Goal: Information Seeking & Learning: Understand process/instructions

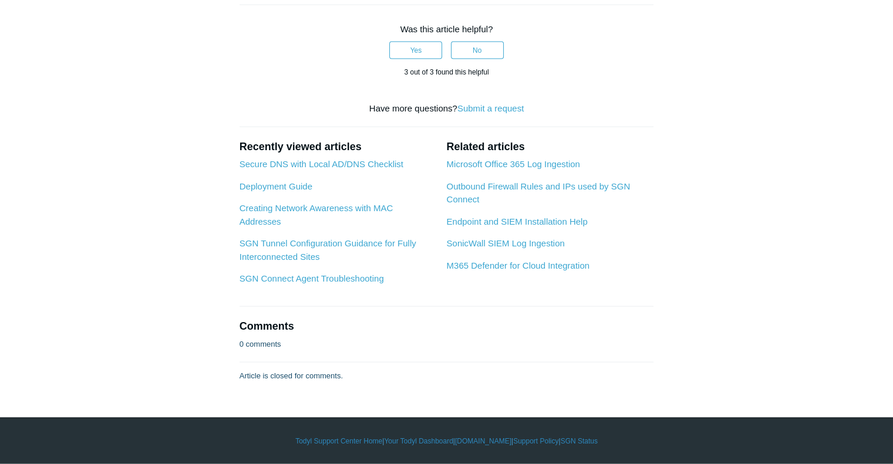
scroll to position [4937, 0]
drag, startPoint x: 273, startPoint y: 276, endPoint x: 357, endPoint y: 273, distance: 84.6
copy pre "set mode udp"
drag, startPoint x: 272, startPoint y: 319, endPoint x: 355, endPoint y: 323, distance: 82.3
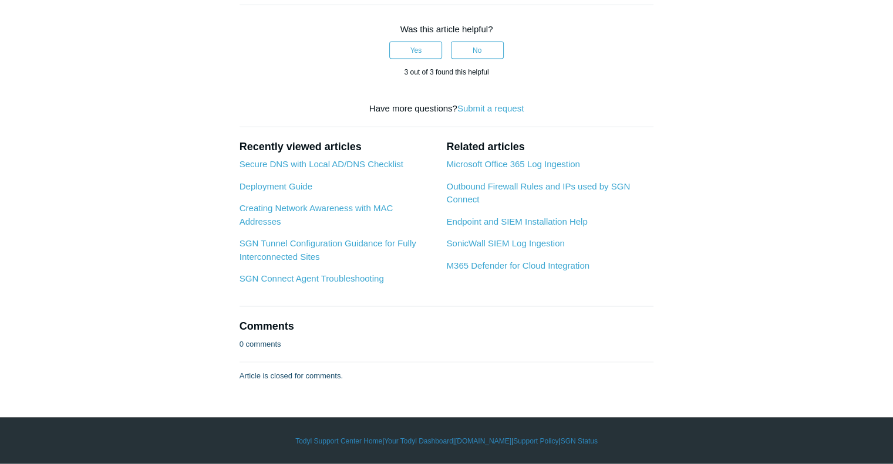
copy pre "set facility user"
drag, startPoint x: 273, startPoint y: 375, endPoint x: 444, endPoint y: 391, distance: 172.2
copy pre "set max-log-rate 0 set interface-select-method auto"
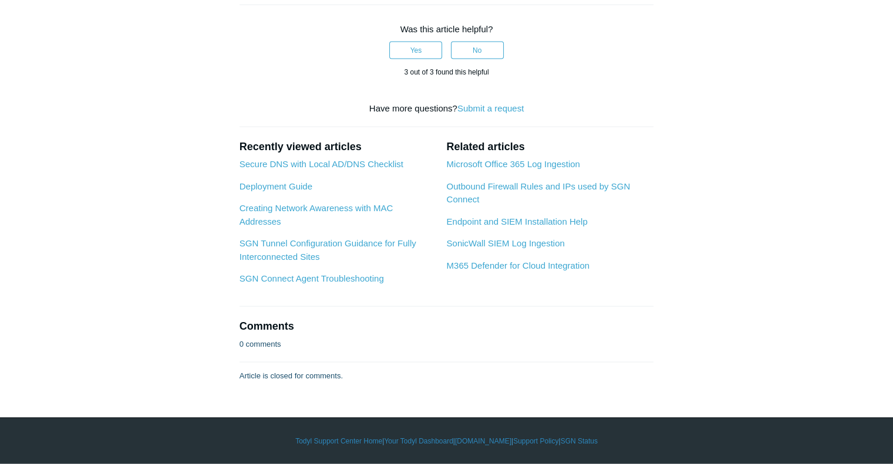
scroll to position [5308, 0]
drag, startPoint x: 336, startPoint y: 229, endPoint x: 309, endPoint y: 229, distance: 26.4
copy li "0.0.0.0"
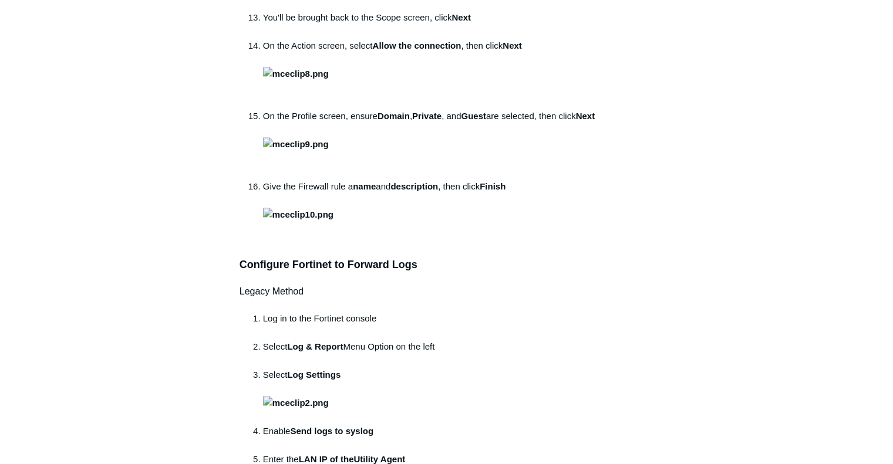
scroll to position [1183, 0]
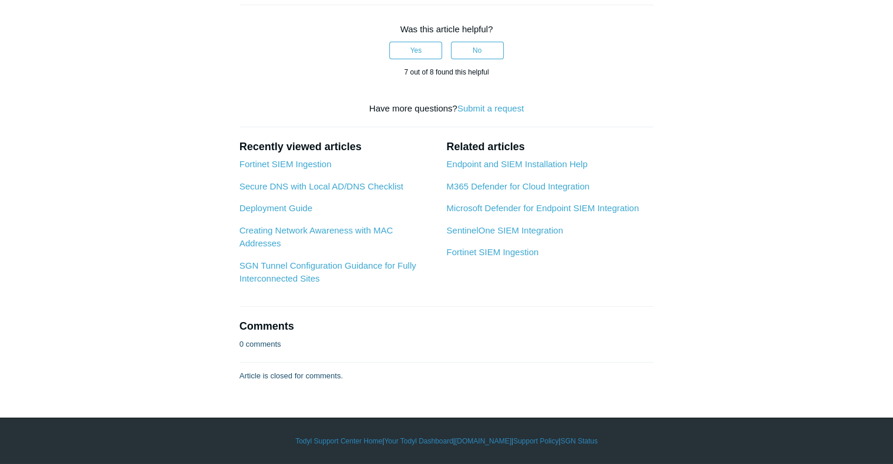
scroll to position [6463, 0]
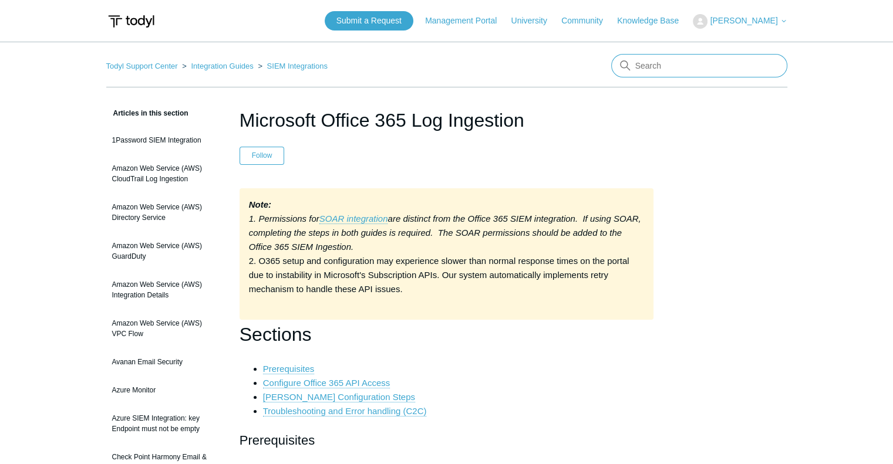
click at [678, 67] on input "Search" at bounding box center [699, 65] width 176 height 23
type input "S"
click at [360, 215] on em "SOAR integration" at bounding box center [353, 219] width 69 height 10
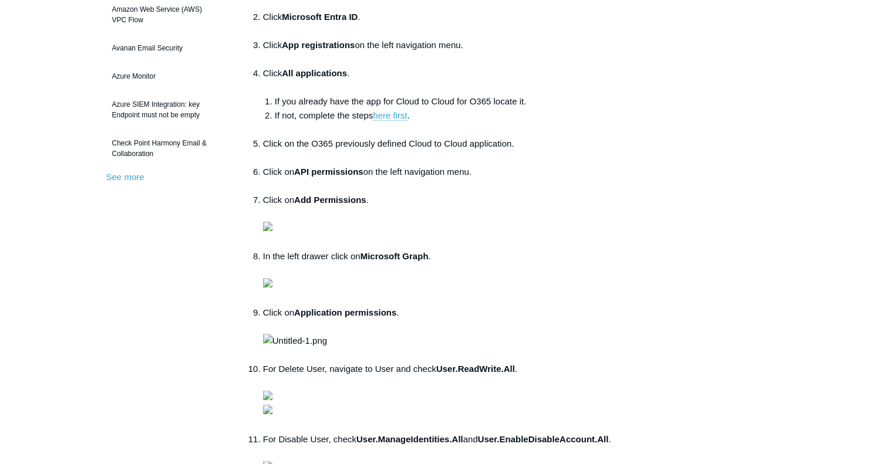
scroll to position [399, 0]
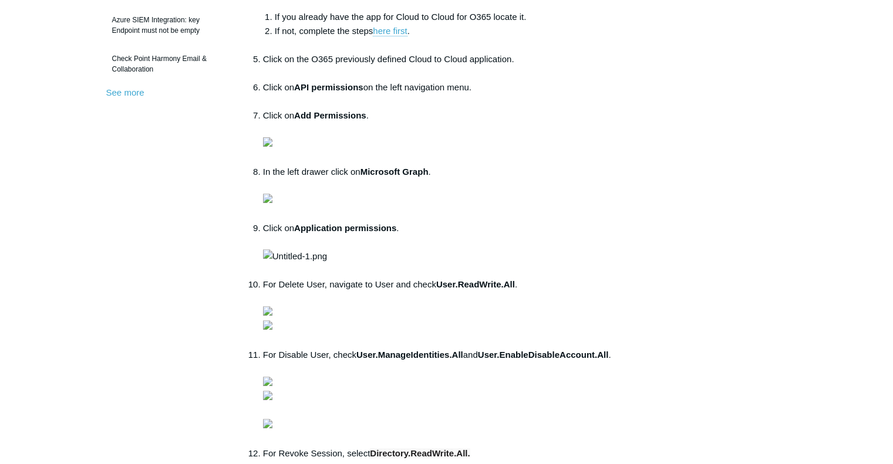
click at [272, 147] on img at bounding box center [267, 141] width 9 height 9
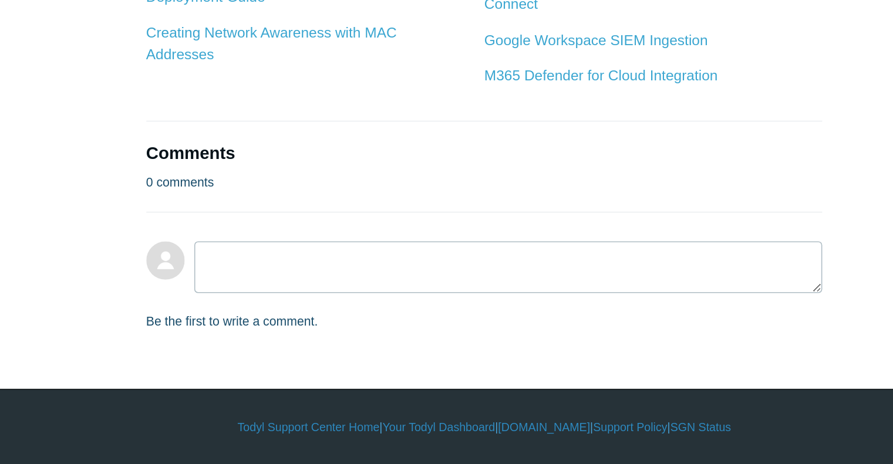
scroll to position [1933, 0]
click at [331, 116] on link "Microsoft Office 365 Log Ingestion" at bounding box center [305, 111] width 133 height 10
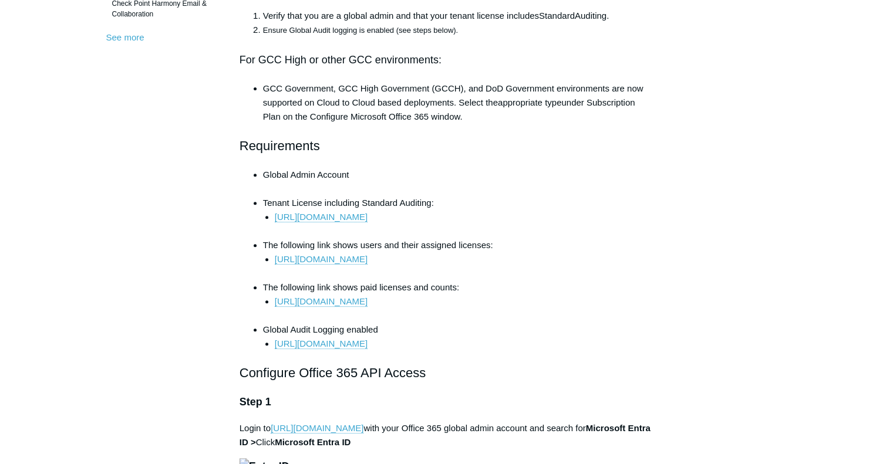
scroll to position [485, 0]
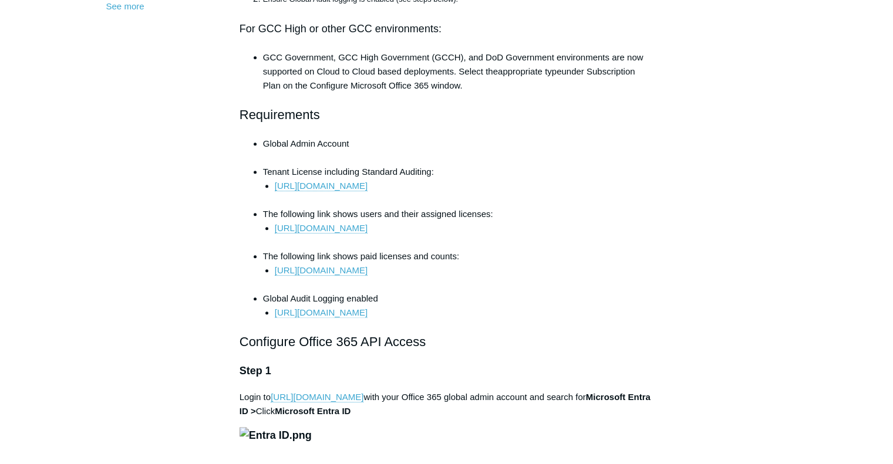
click at [367, 316] on link "https://docs.microsoft.com/en-us/microsoft-365/compliance/turn-audit-log-search…" at bounding box center [321, 313] width 93 height 11
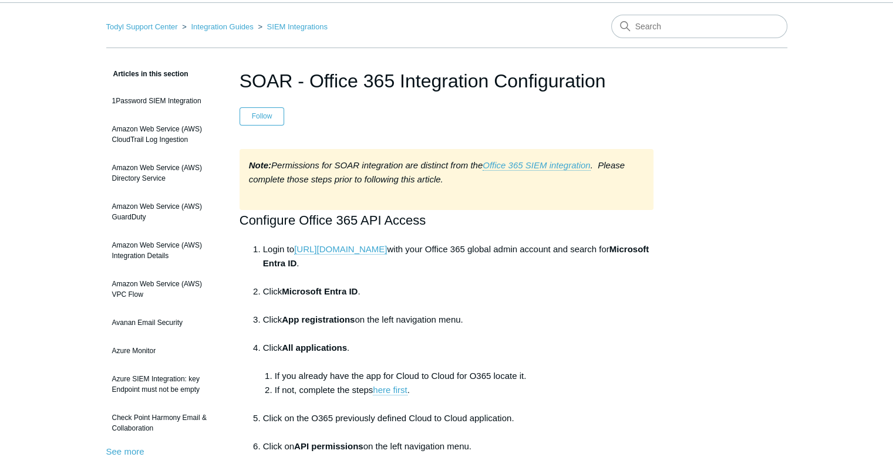
scroll to position [31, 0]
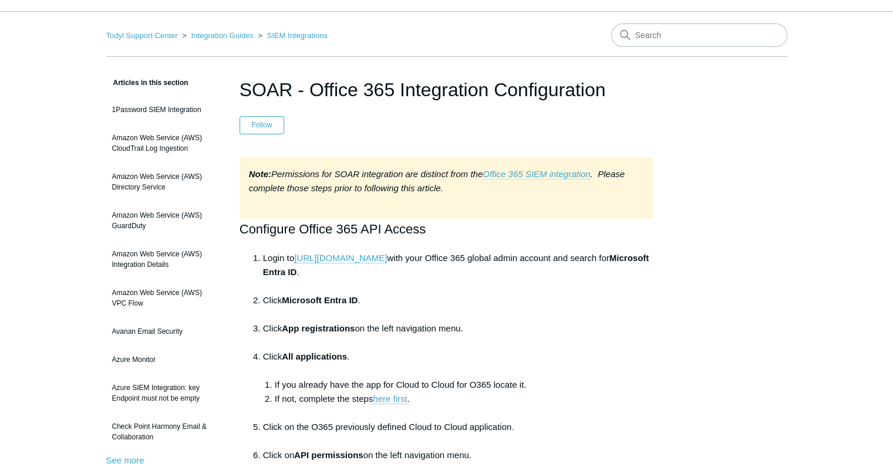
click at [538, 173] on link "Office 365 SIEM integration" at bounding box center [535, 174] width 107 height 11
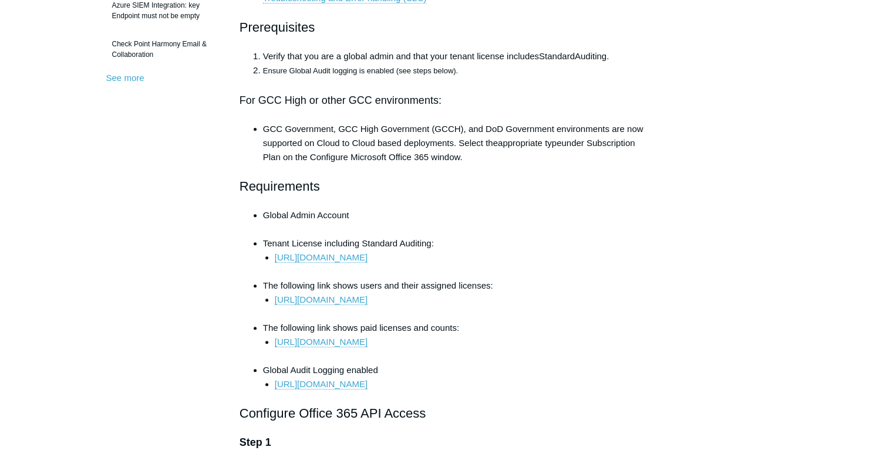
scroll to position [421, 0]
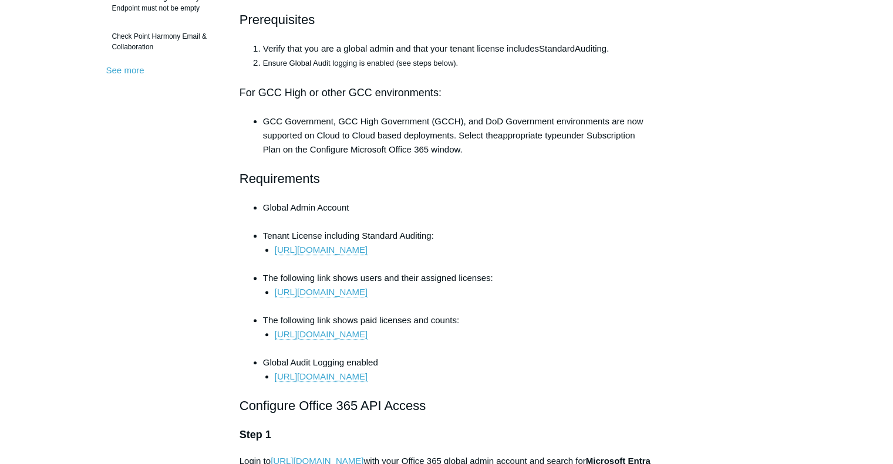
click at [333, 383] on li "[URL][DOMAIN_NAME]" at bounding box center [464, 377] width 379 height 14
click at [330, 381] on li "[URL][DOMAIN_NAME]" at bounding box center [464, 377] width 379 height 14
click at [325, 377] on link "[URL][DOMAIN_NAME]" at bounding box center [321, 377] width 93 height 11
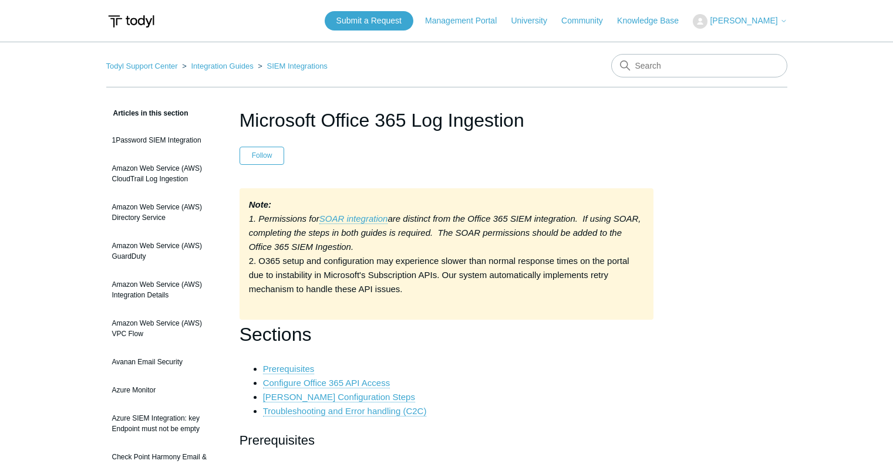
scroll to position [6157, 0]
